Goal: Task Accomplishment & Management: Use online tool/utility

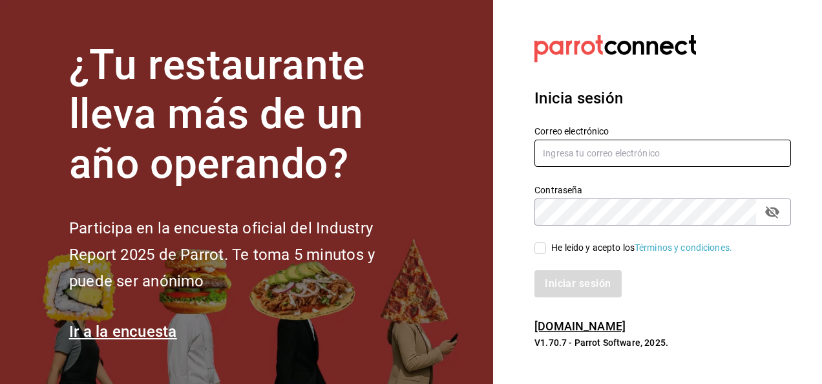
type input "[EMAIL_ADDRESS][DOMAIN_NAME]"
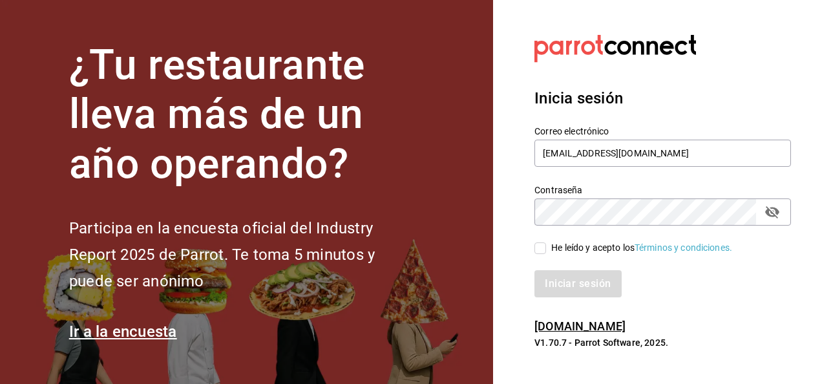
click at [539, 247] on input "He leído y acepto los Términos y condiciones." at bounding box center [541, 248] width 12 height 12
checkbox input "true"
click at [566, 281] on button "Iniciar sesión" at bounding box center [579, 283] width 88 height 27
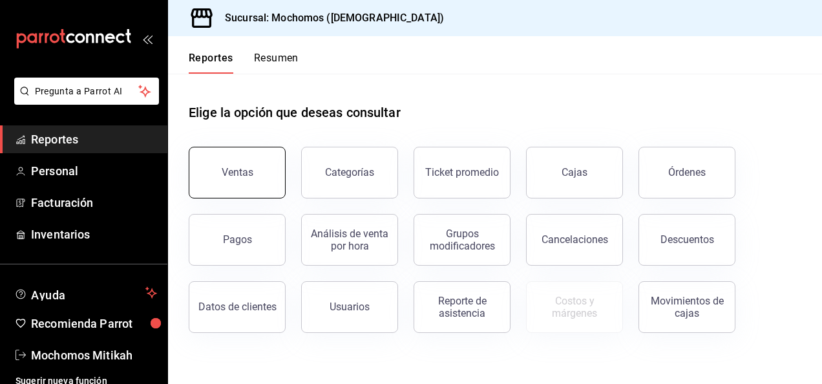
click at [250, 178] on div "Ventas" at bounding box center [238, 172] width 32 height 12
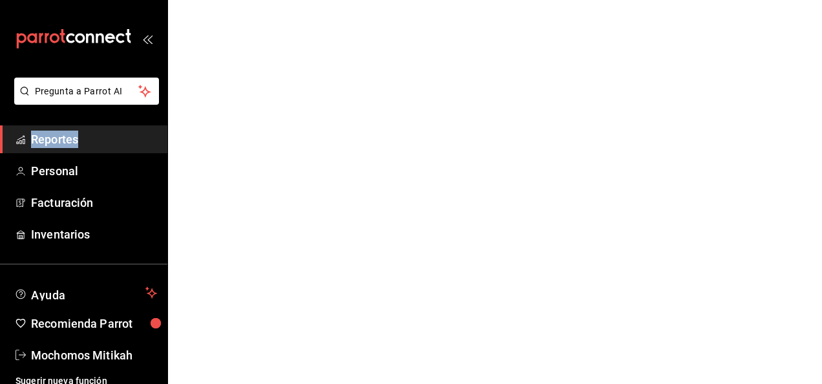
click at [250, 0] on html "Pregunta a Parrot AI Reportes Personal Facturación Inventarios Ayuda Recomienda…" at bounding box center [411, 0] width 822 height 0
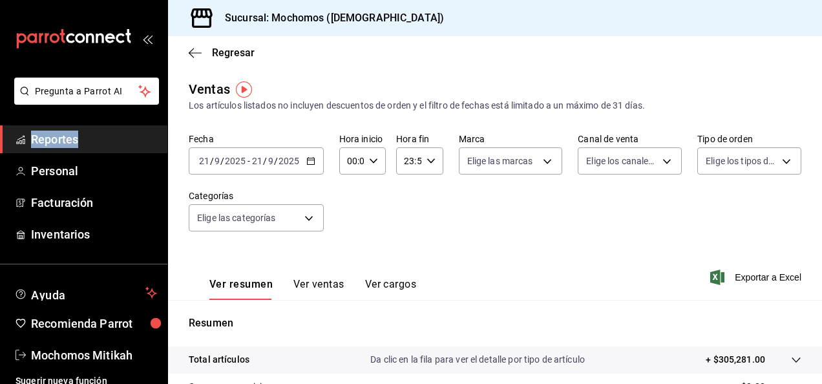
drag, startPoint x: 250, startPoint y: 178, endPoint x: 308, endPoint y: 159, distance: 61.1
click at [308, 159] on icon "button" at bounding box center [310, 160] width 9 height 9
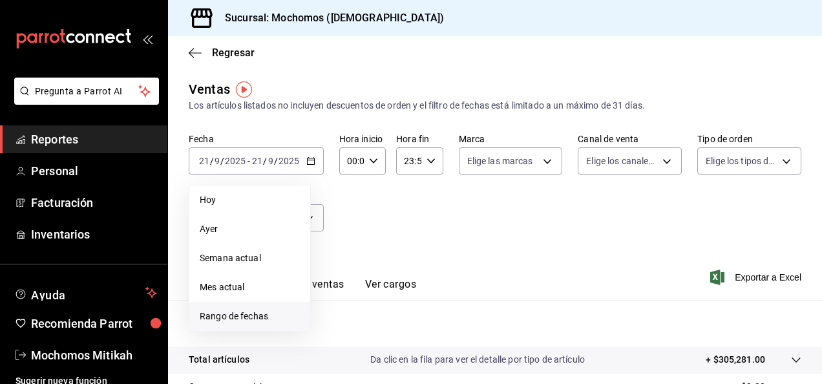
click at [246, 317] on span "Rango de fechas" at bounding box center [250, 317] width 100 height 14
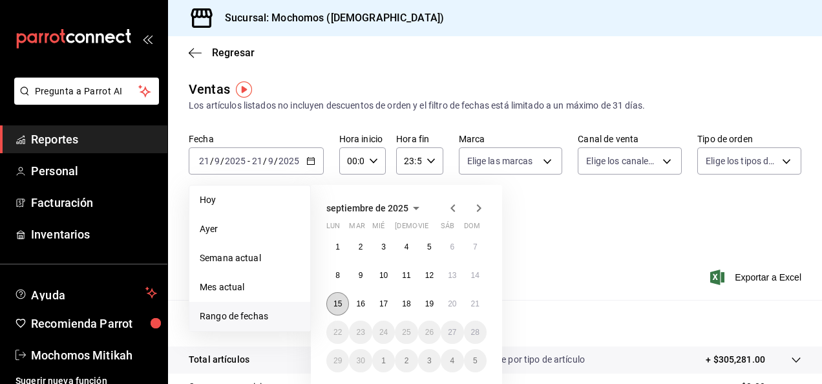
click at [339, 305] on abbr "15" at bounding box center [338, 303] width 8 height 9
click at [482, 307] on button "21" at bounding box center [475, 303] width 23 height 23
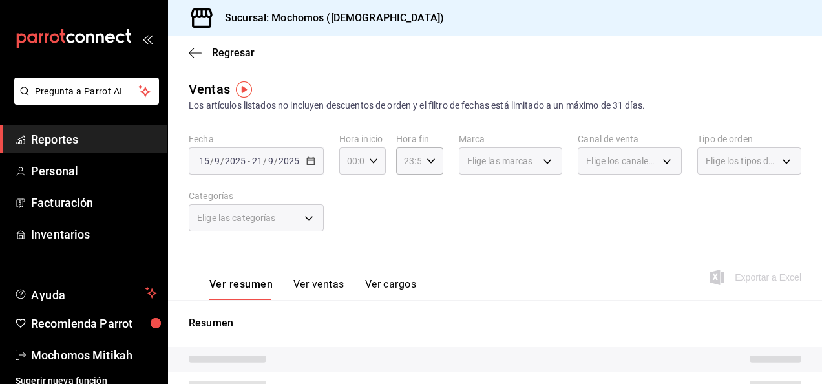
click at [369, 156] on icon "button" at bounding box center [373, 160] width 9 height 9
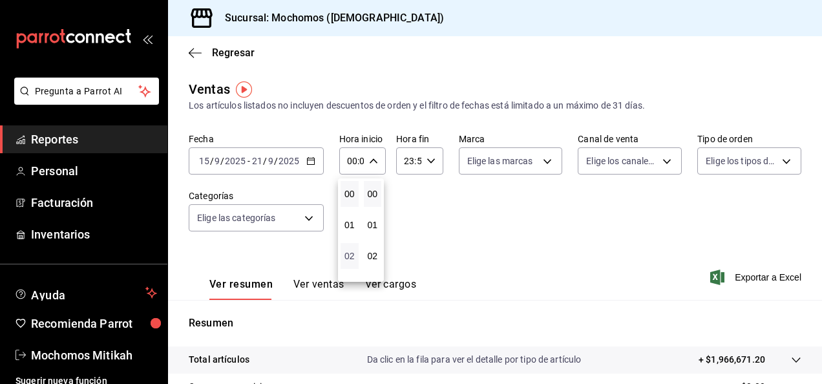
click at [348, 257] on span "02" at bounding box center [349, 256] width 3 height 10
type input "02:00"
click at [348, 257] on button "05" at bounding box center [350, 246] width 18 height 26
type input "05:00"
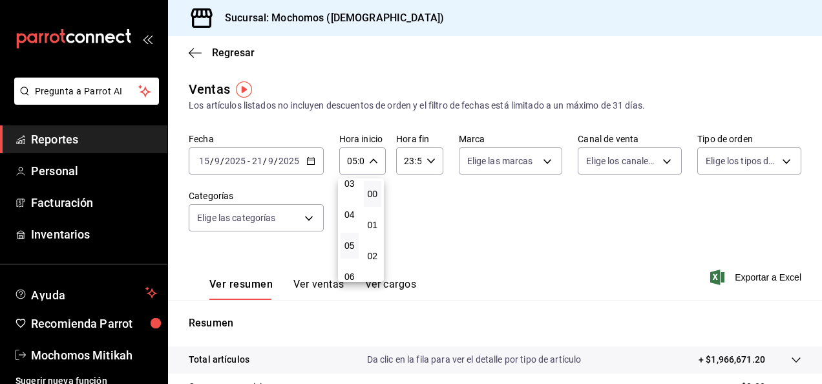
click at [527, 227] on div at bounding box center [411, 192] width 822 height 384
click at [772, 278] on span "Exportar a Excel" at bounding box center [757, 278] width 89 height 16
